Goal: Check status: Check status

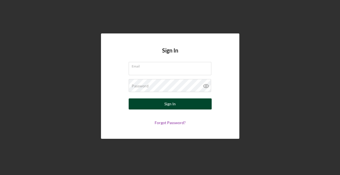
type input "[EMAIL_ADDRESS][DOMAIN_NAME]"
click at [160, 101] on button "Sign In" at bounding box center [170, 104] width 83 height 11
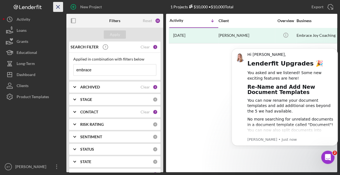
click at [53, 10] on icon "Icon/Menu Close" at bounding box center [58, 7] width 12 height 12
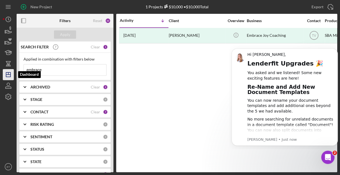
click at [10, 78] on icon "Icon/Dashboard" at bounding box center [8, 75] width 14 height 14
click at [38, 73] on input "embrace" at bounding box center [65, 70] width 82 height 11
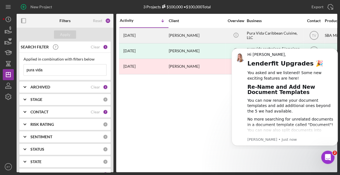
type input "pura vida"
click at [162, 34] on div "[DATE] [PERSON_NAME]" at bounding box center [144, 35] width 48 height 15
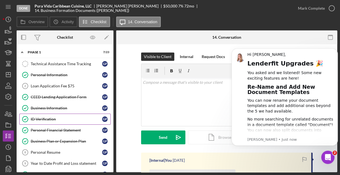
click at [55, 117] on div "ID Verification" at bounding box center [66, 119] width 71 height 4
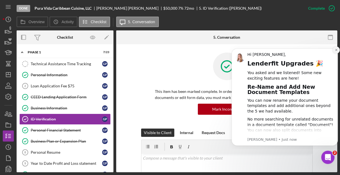
click at [337, 51] on button "Dismiss notification" at bounding box center [336, 50] width 7 height 7
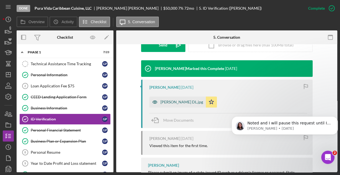
click at [176, 99] on div "[PERSON_NAME] DL.jpg" at bounding box center [177, 102] width 56 height 11
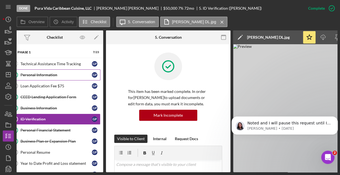
click at [47, 75] on div "Personal Information" at bounding box center [55, 75] width 71 height 4
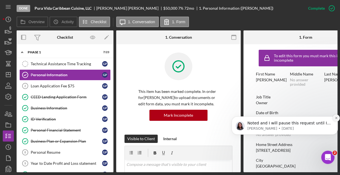
click at [335, 119] on icon "Dismiss notification" at bounding box center [336, 118] width 3 height 3
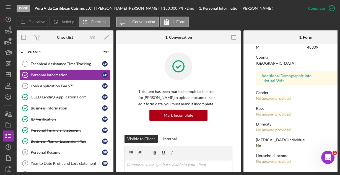
scroll to position [136, 0]
click at [56, 85] on div "Loan Application Fee $75" at bounding box center [66, 86] width 71 height 4
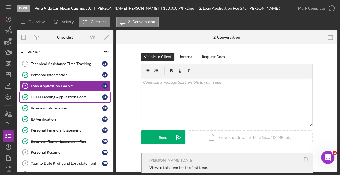
click at [57, 92] on link "CEED Lending Application Form CEED Lending Application Form G P" at bounding box center [64, 97] width 91 height 11
